Goal: Task Accomplishment & Management: Use online tool/utility

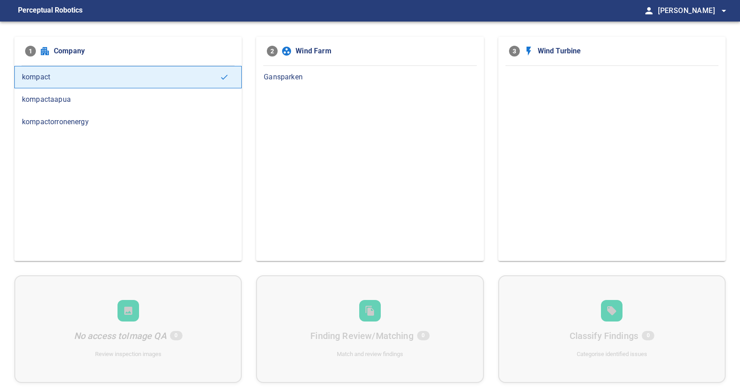
click at [84, 120] on span "kompactorronenergy" at bounding box center [128, 122] width 212 height 11
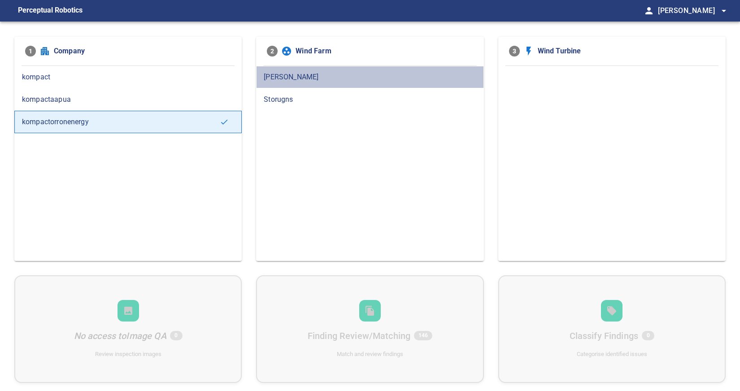
click at [332, 74] on span "[PERSON_NAME]" at bounding box center [370, 77] width 212 height 11
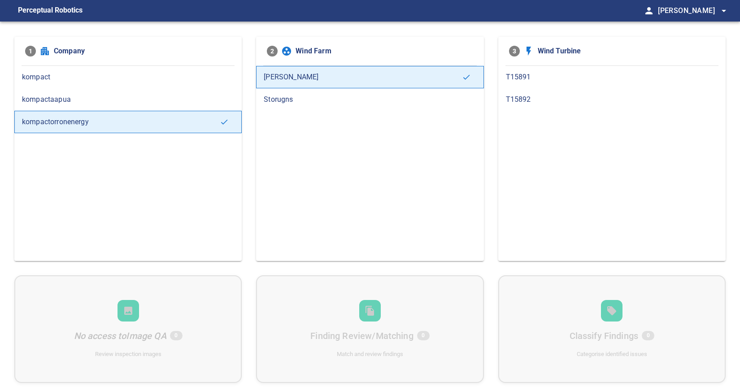
click at [536, 97] on span "T15892" at bounding box center [612, 99] width 212 height 11
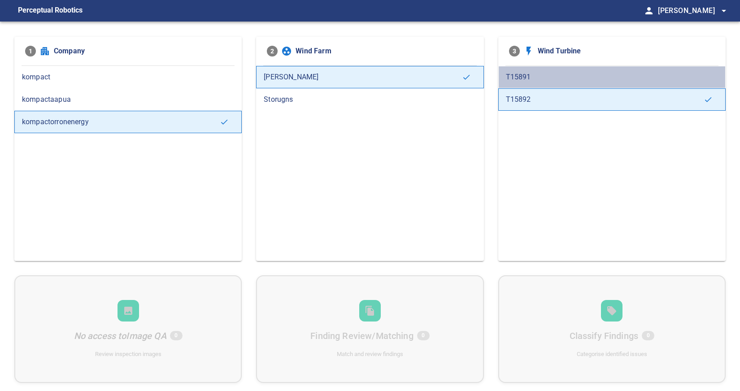
click at [558, 80] on span "T15891" at bounding box center [612, 77] width 212 height 11
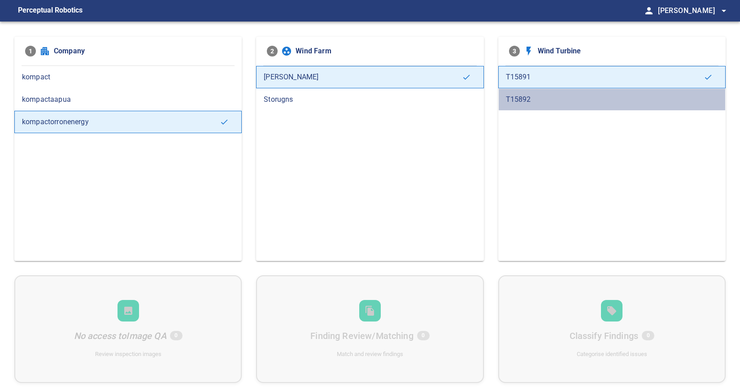
click at [553, 95] on span "T15892" at bounding box center [612, 99] width 212 height 11
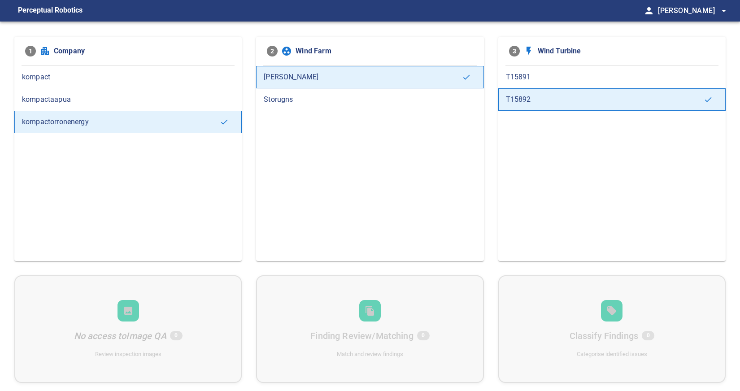
click at [552, 73] on span "T15891" at bounding box center [612, 77] width 212 height 11
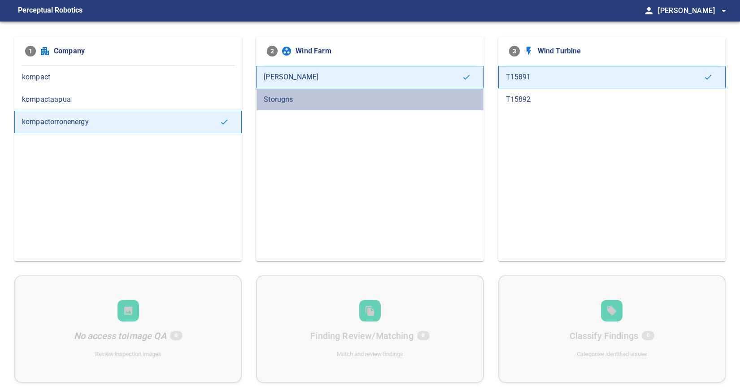
click at [332, 102] on span "Storugns" at bounding box center [370, 99] width 212 height 11
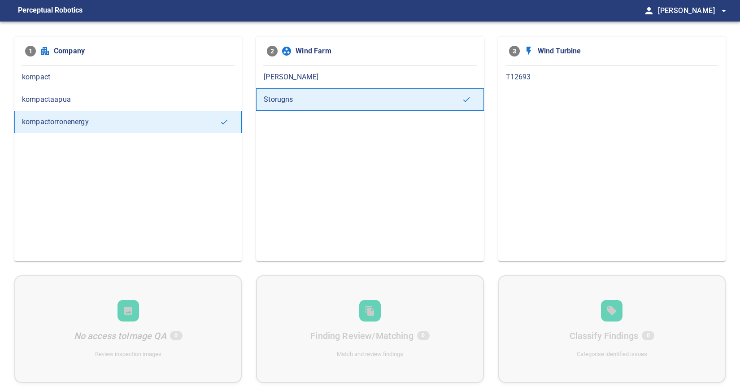
click at [530, 74] on span "T12693" at bounding box center [612, 77] width 212 height 11
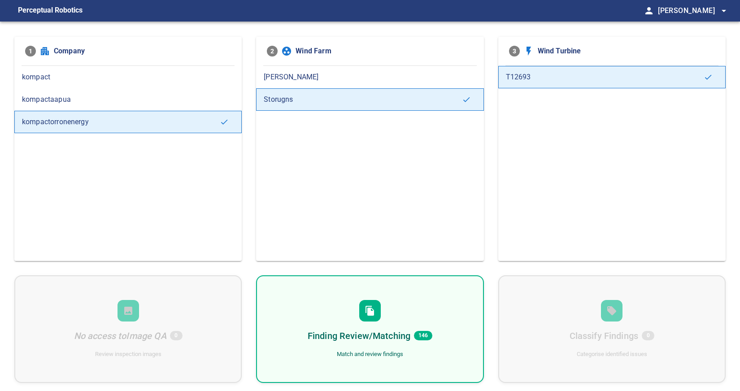
click at [347, 79] on span "[PERSON_NAME]" at bounding box center [370, 77] width 212 height 11
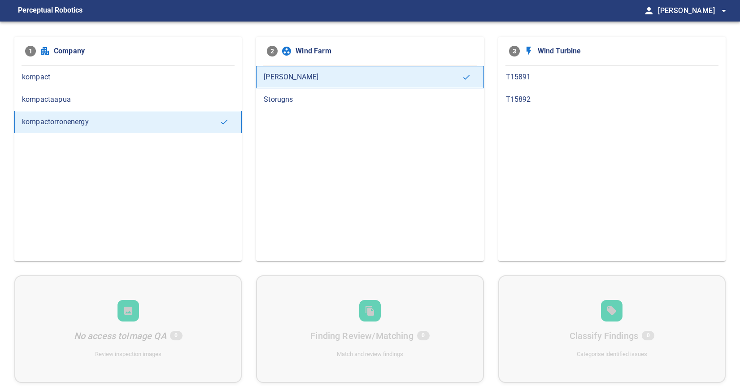
click at [561, 103] on span "T15892" at bounding box center [612, 99] width 212 height 11
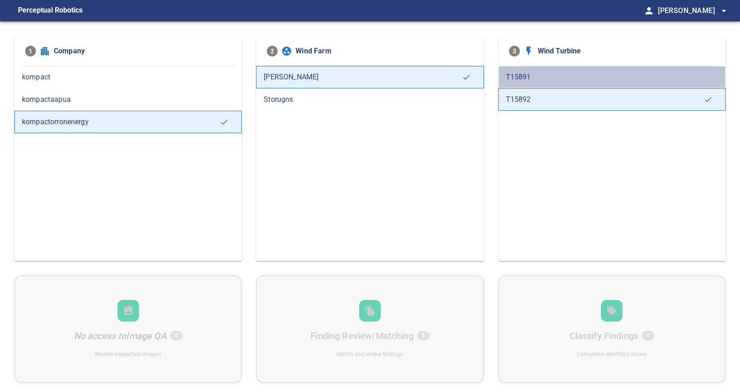
click at [548, 79] on span "T15891" at bounding box center [612, 77] width 212 height 11
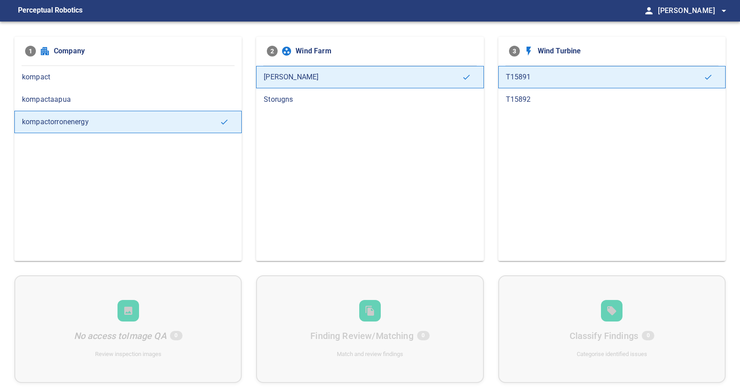
click at [531, 93] on div "T15892" at bounding box center [611, 99] width 227 height 22
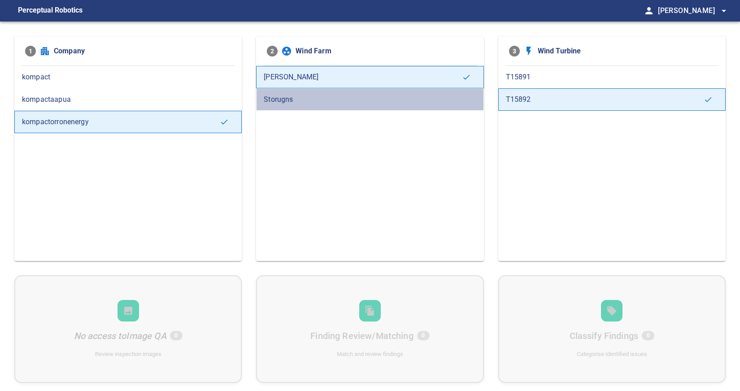
click at [293, 100] on span "Storugns" at bounding box center [370, 99] width 212 height 11
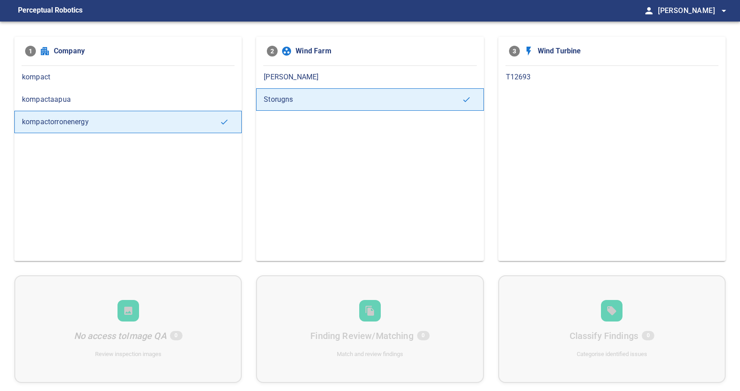
click at [520, 76] on span "T12693" at bounding box center [612, 77] width 212 height 11
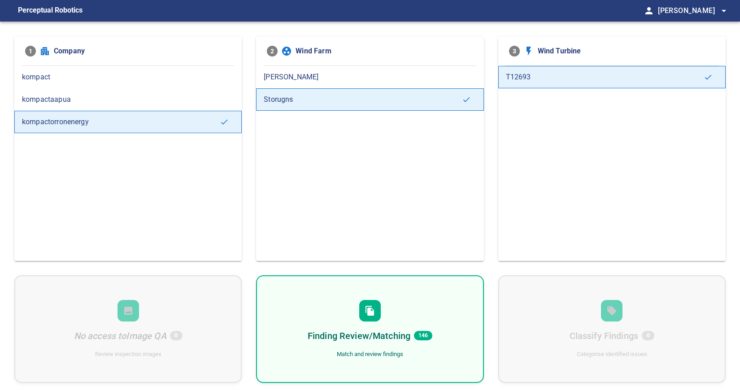
click at [394, 317] on div "Finding Review/Matching 146 Match and review findings" at bounding box center [369, 329] width 227 height 108
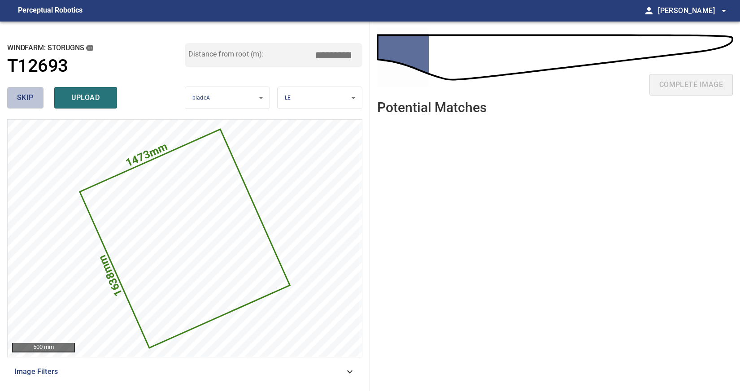
click at [34, 97] on button "skip" at bounding box center [25, 98] width 36 height 22
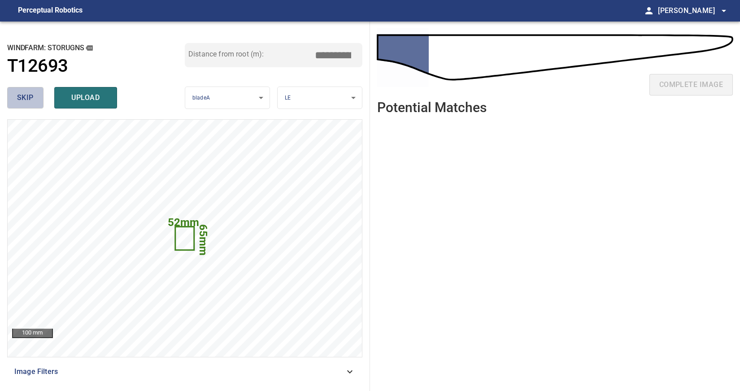
click at [35, 97] on button "skip" at bounding box center [25, 98] width 36 height 22
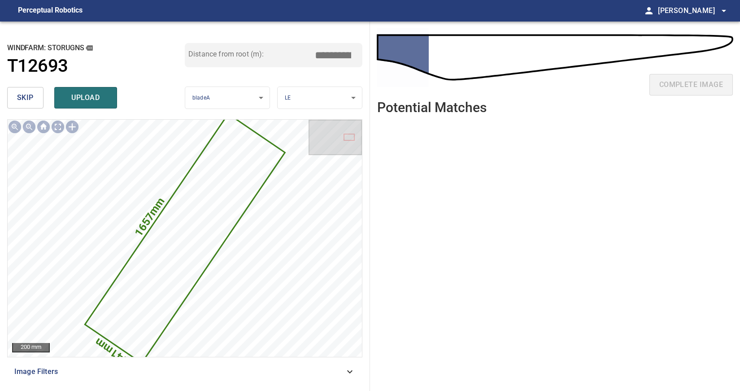
click at [35, 97] on button "skip" at bounding box center [25, 98] width 36 height 22
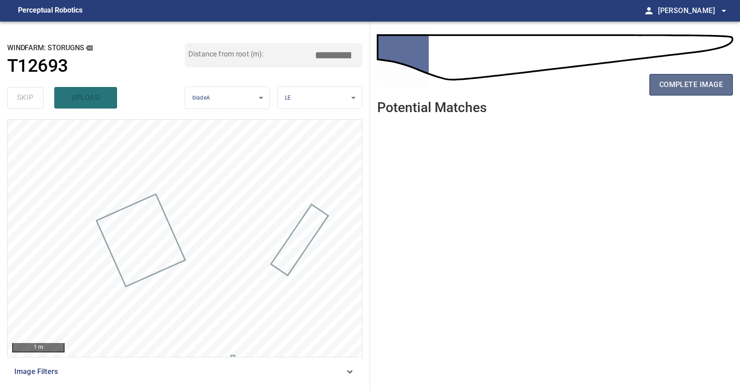
click at [703, 87] on span "complete image" at bounding box center [692, 85] width 64 height 13
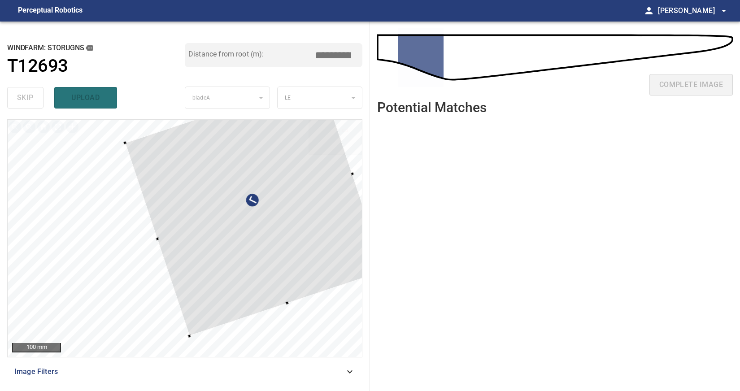
click at [323, 78] on div "**********" at bounding box center [185, 207] width 370 height 370
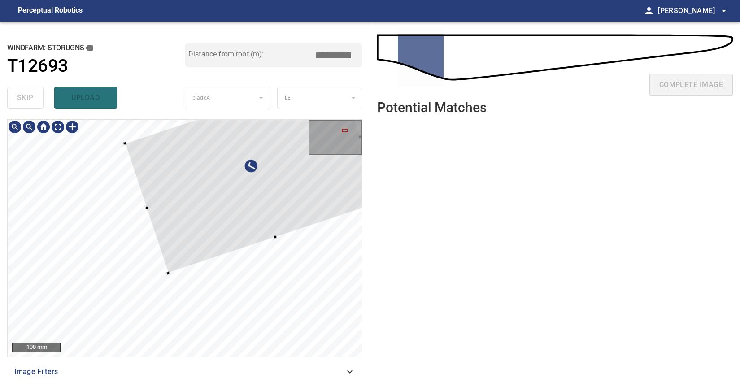
click at [361, 137] on div "100 mm" at bounding box center [185, 238] width 354 height 237
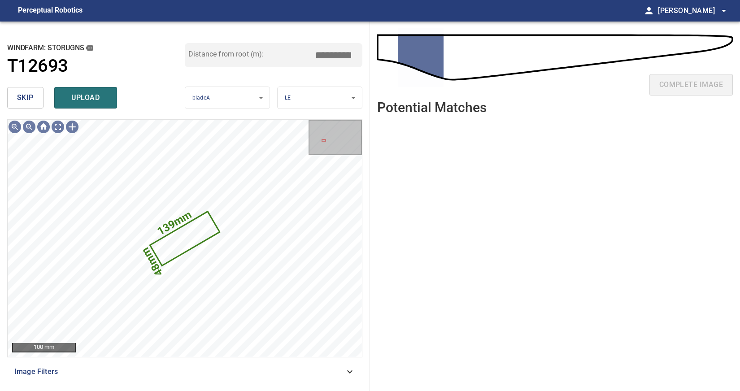
click at [32, 97] on span "skip" at bounding box center [25, 98] width 17 height 13
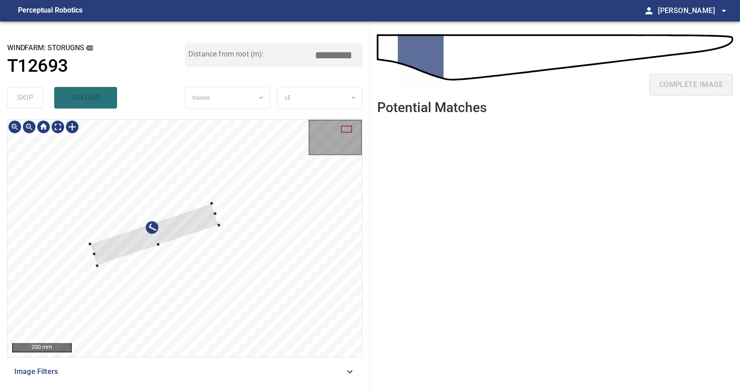
click at [192, 210] on div at bounding box center [185, 238] width 354 height 237
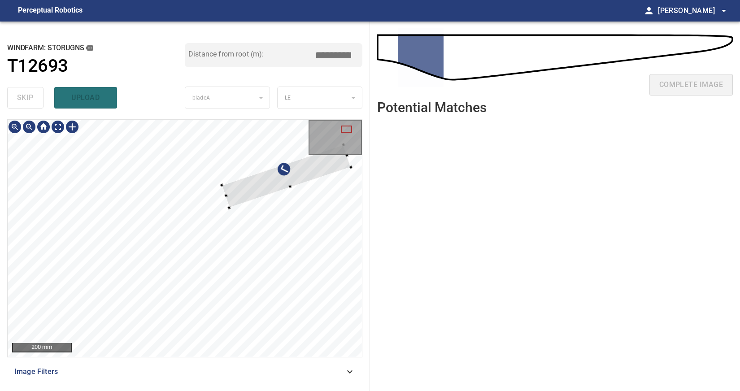
click at [345, 156] on div "200 mm" at bounding box center [185, 238] width 354 height 237
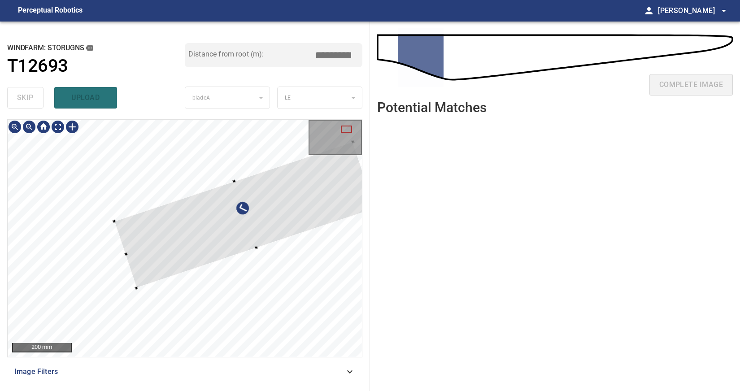
click at [136, 289] on div at bounding box center [137, 289] width 4 height 4
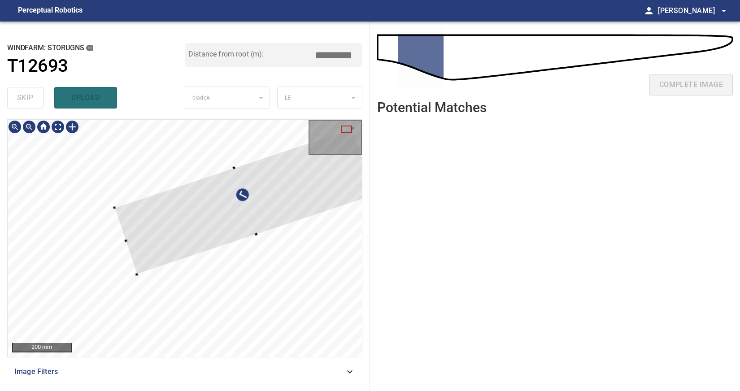
click at [285, 186] on div at bounding box center [244, 201] width 261 height 146
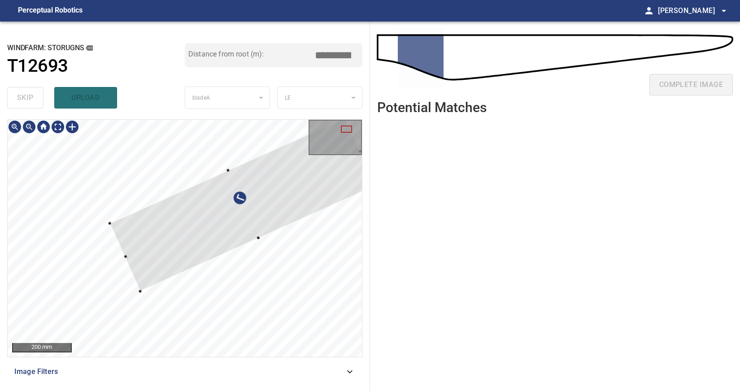
click at [141, 293] on div at bounding box center [185, 238] width 354 height 237
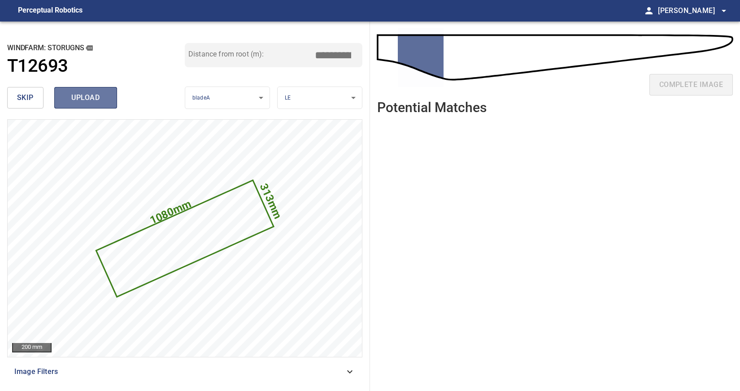
click at [91, 101] on span "upload" at bounding box center [85, 98] width 43 height 13
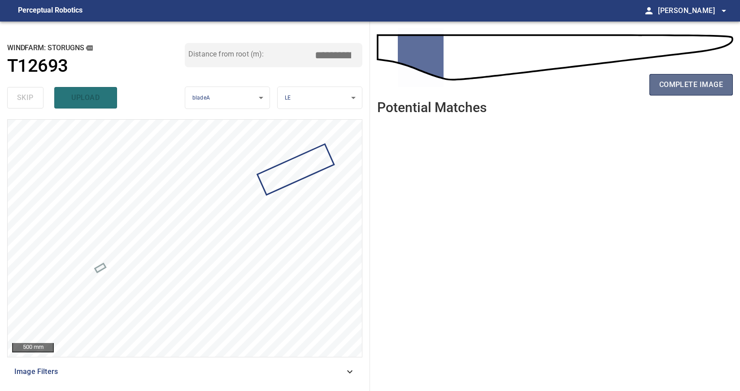
click at [680, 86] on span "complete image" at bounding box center [692, 85] width 64 height 13
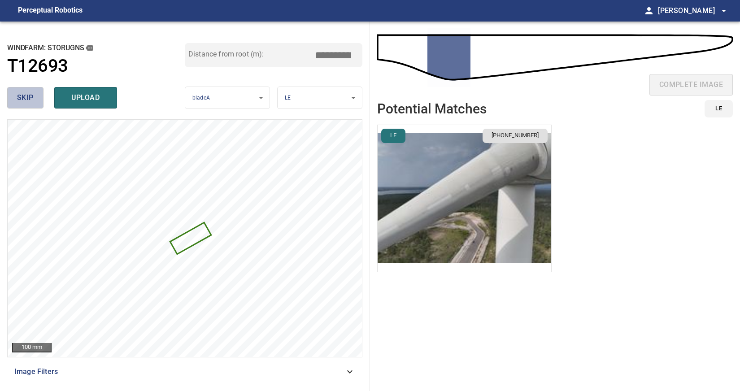
click at [25, 100] on span "skip" at bounding box center [25, 98] width 17 height 13
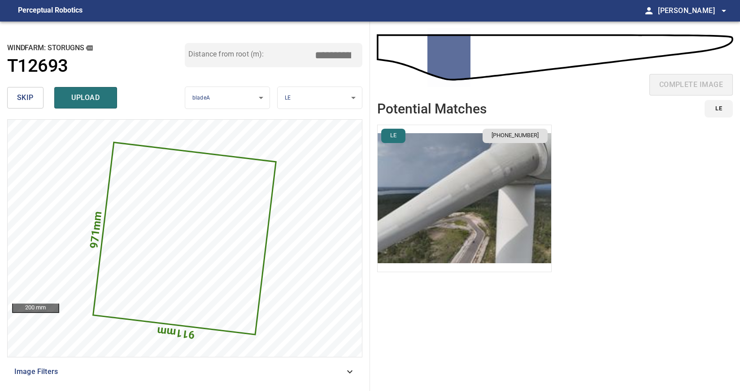
click at [28, 100] on span "skip" at bounding box center [25, 98] width 17 height 13
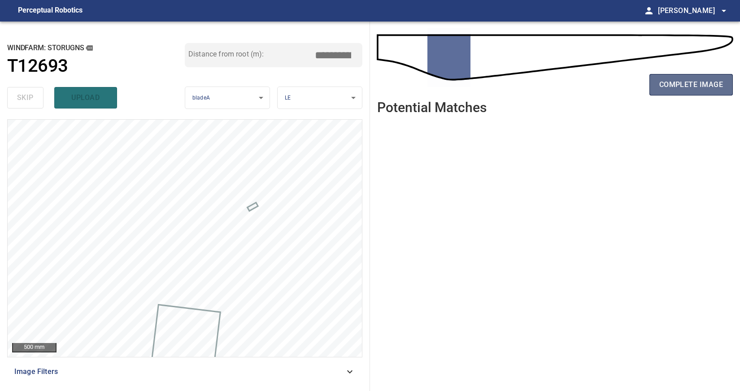
click at [695, 80] on span "complete image" at bounding box center [692, 85] width 64 height 13
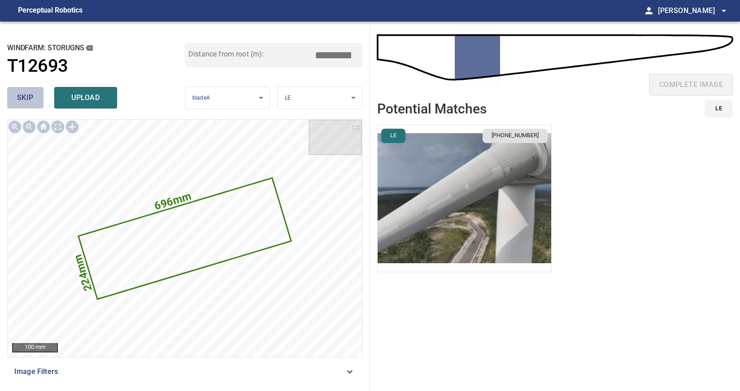
click at [22, 98] on span "skip" at bounding box center [25, 98] width 17 height 13
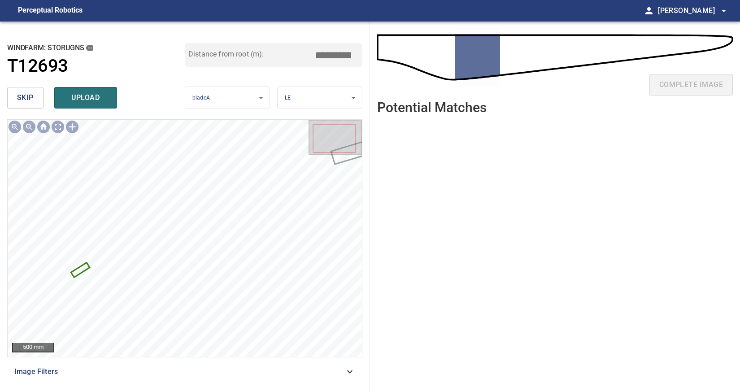
click at [35, 95] on button "skip" at bounding box center [25, 98] width 36 height 22
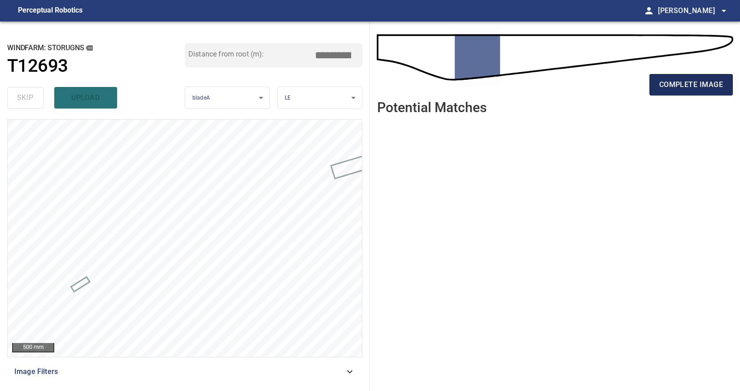
click at [684, 80] on span "complete image" at bounding box center [692, 85] width 64 height 13
